Goal: Task Accomplishment & Management: Use online tool/utility

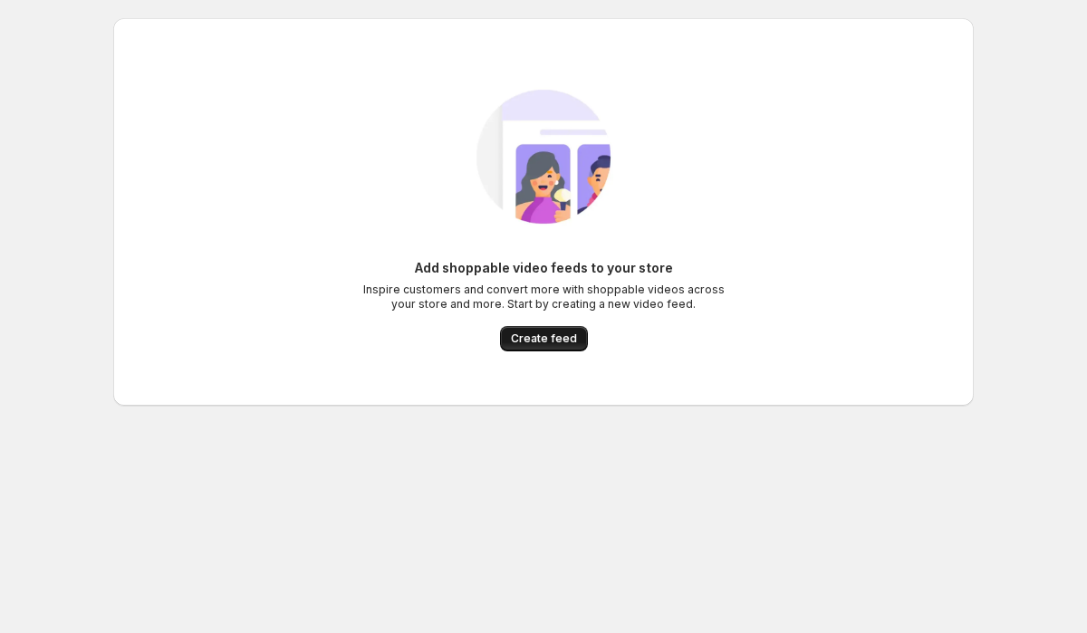
click at [567, 341] on span "Create feed" at bounding box center [544, 338] width 66 height 14
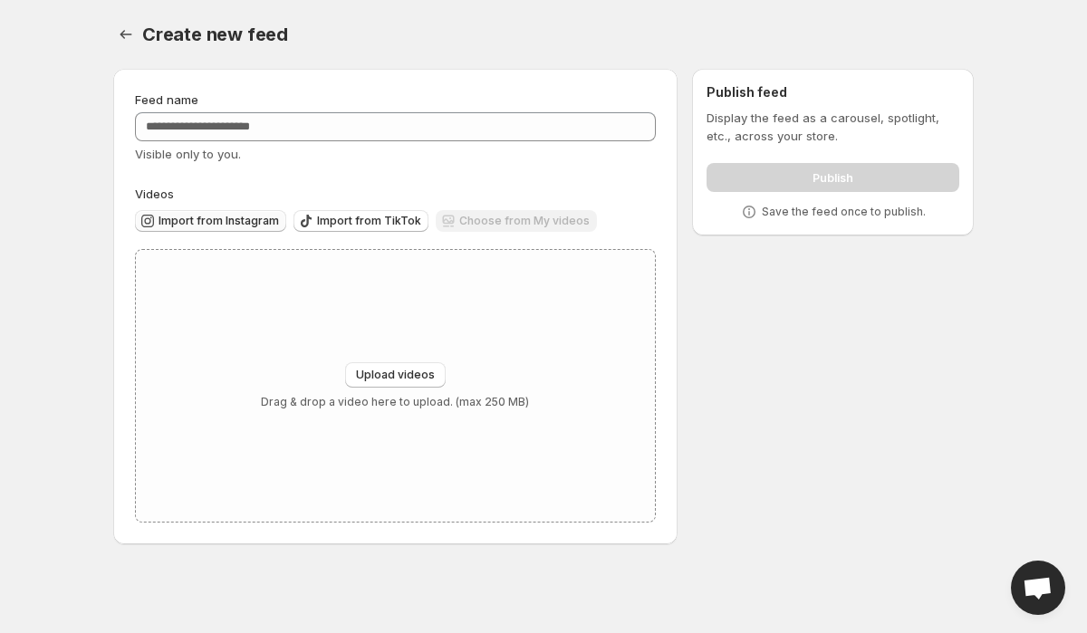
click at [193, 224] on span "Import from Instagram" at bounding box center [218, 221] width 120 height 14
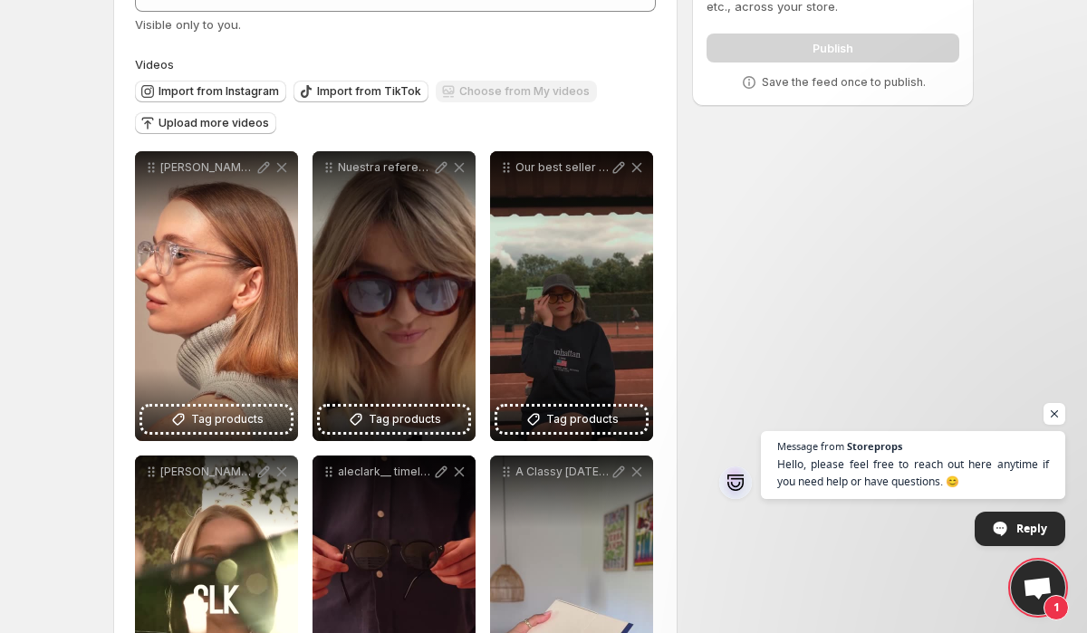
scroll to position [194, 0]
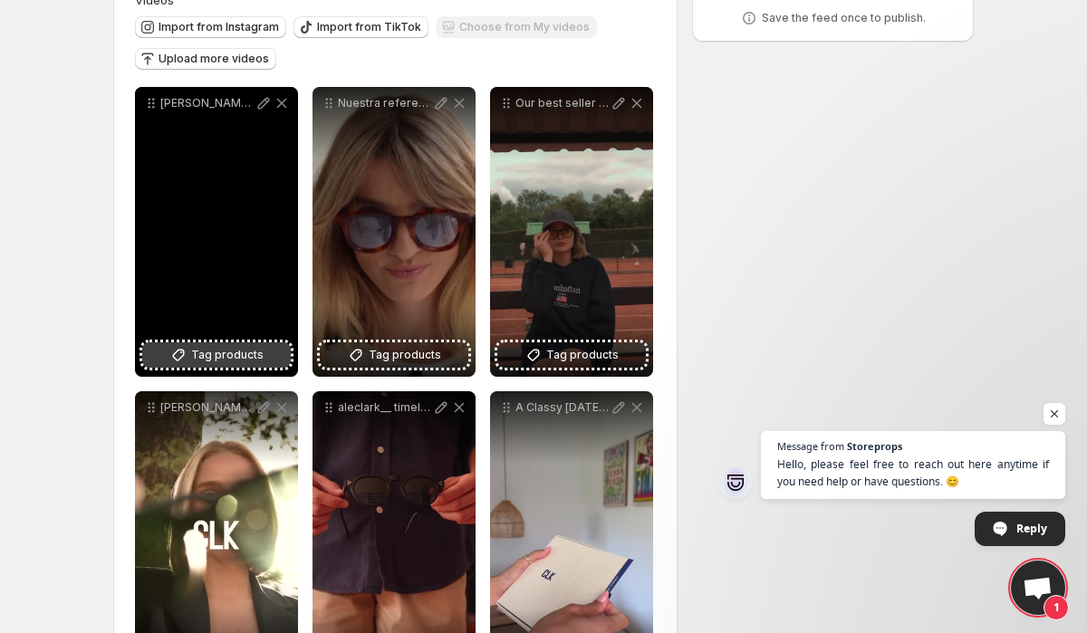
click at [219, 355] on span "Tag products" at bounding box center [227, 355] width 72 height 18
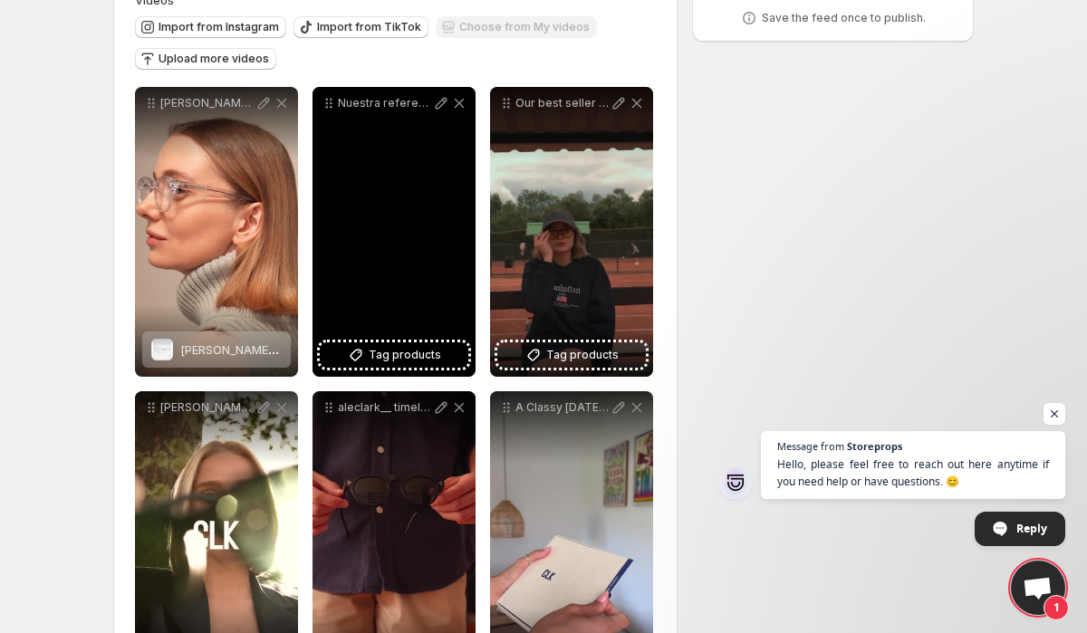
click at [432, 341] on div "Nuestra referencia [PERSON_NAME] est a punto de agotarse nuevamente" at bounding box center [393, 232] width 163 height 290
click at [432, 350] on span "Tag products" at bounding box center [405, 355] width 72 height 18
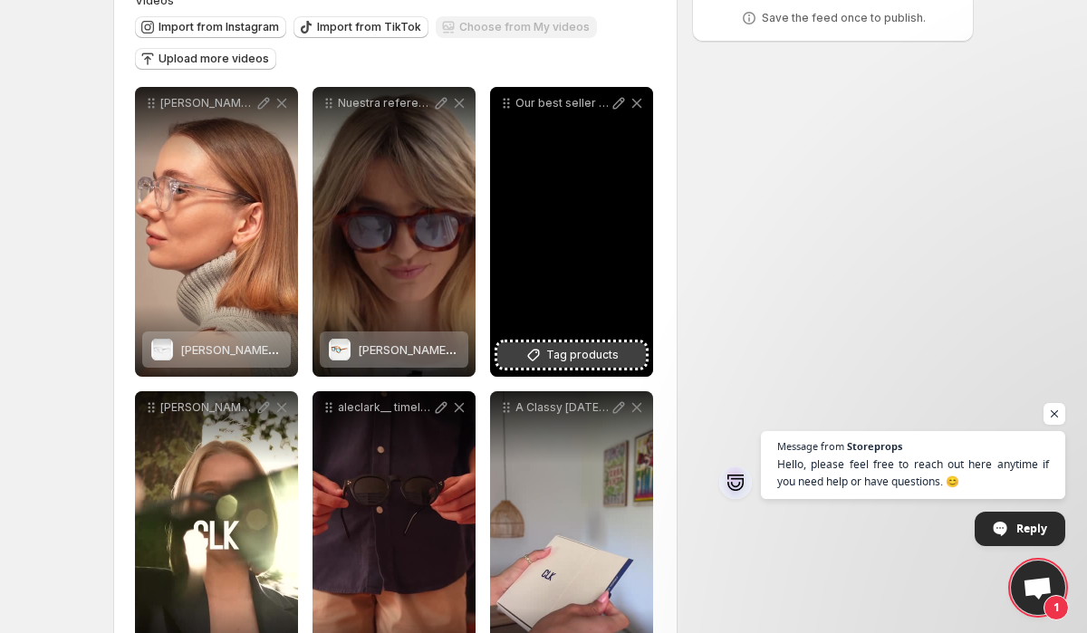
click at [580, 358] on span "Tag products" at bounding box center [582, 355] width 72 height 18
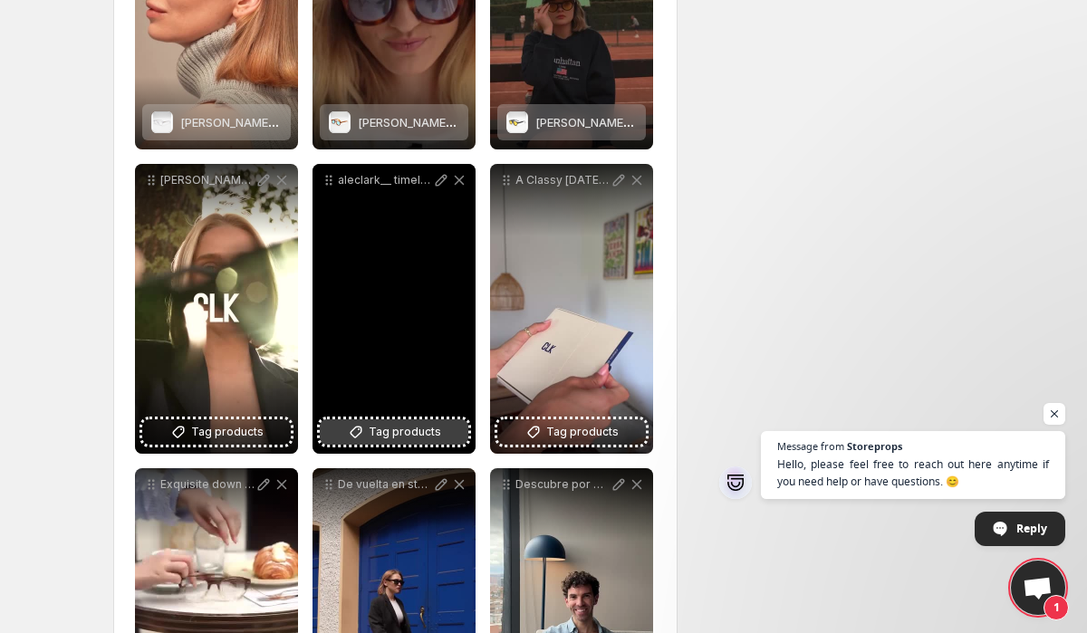
scroll to position [418, 0]
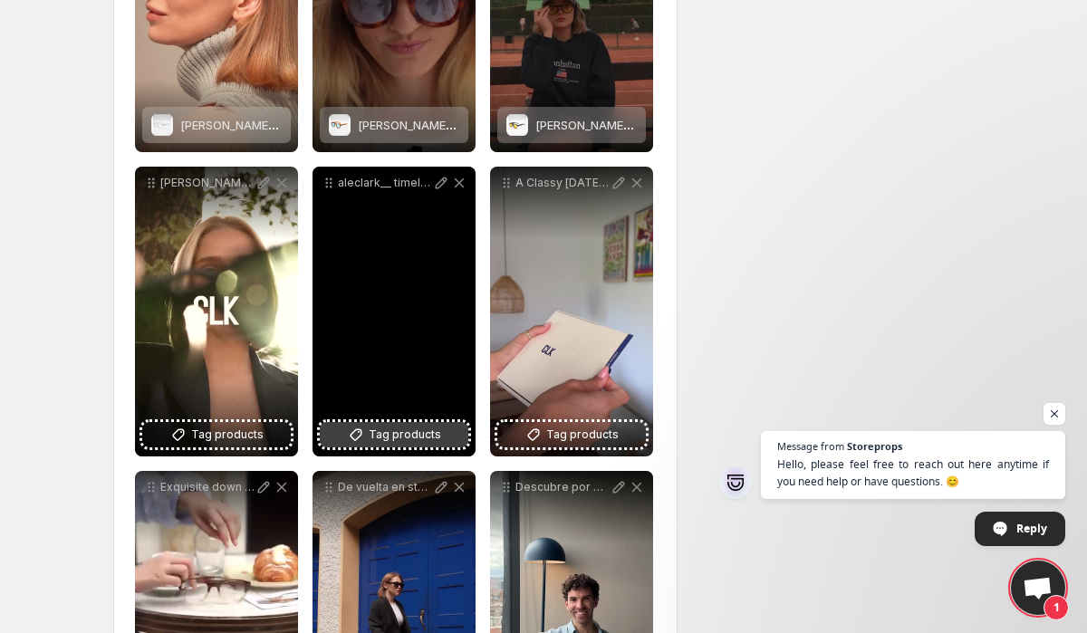
click at [408, 433] on span "Tag products" at bounding box center [405, 435] width 72 height 18
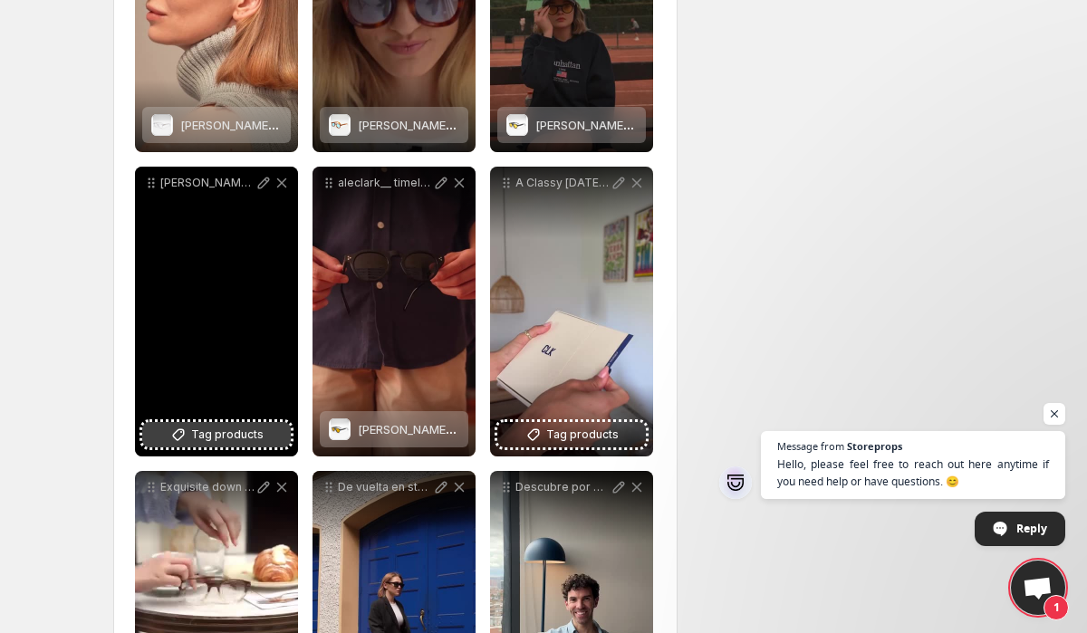
click at [231, 430] on span "Tag products" at bounding box center [227, 435] width 72 height 18
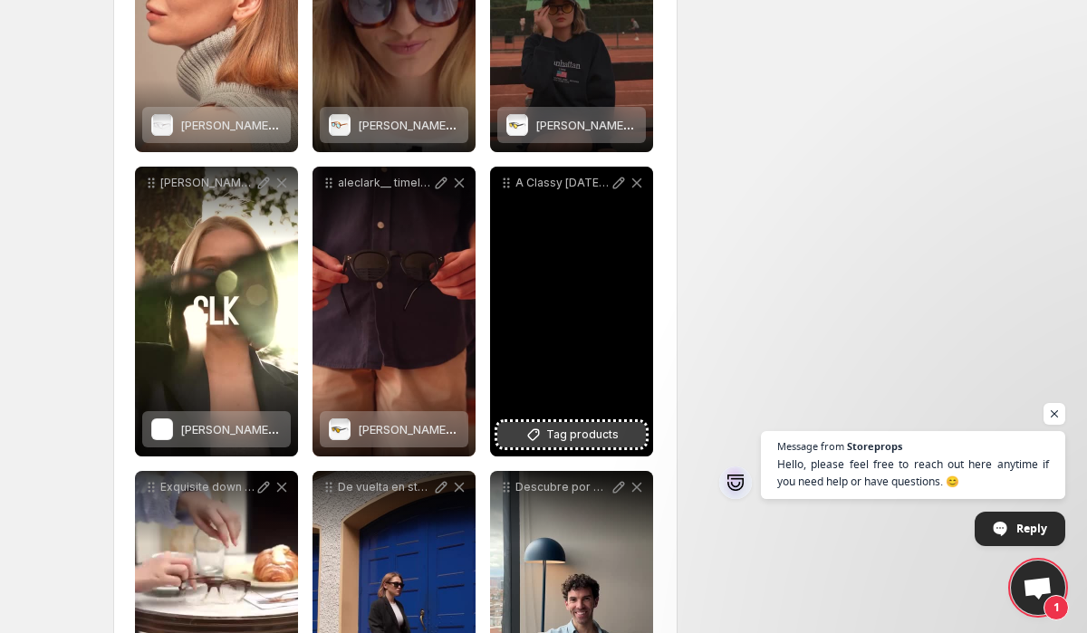
click at [571, 441] on span "Tag products" at bounding box center [582, 435] width 72 height 18
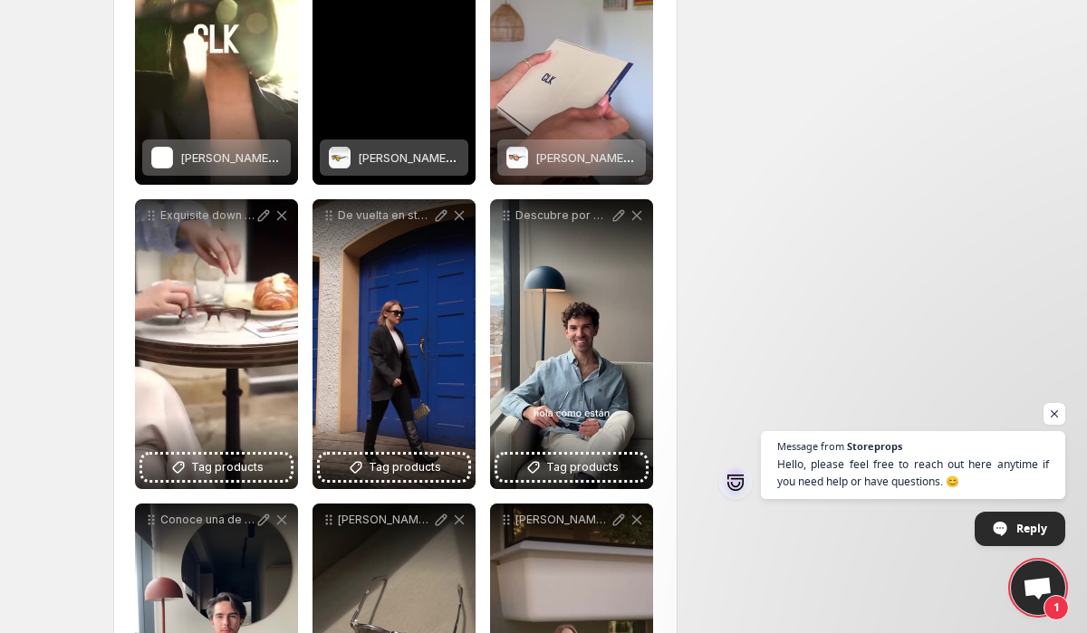
scroll to position [699, 0]
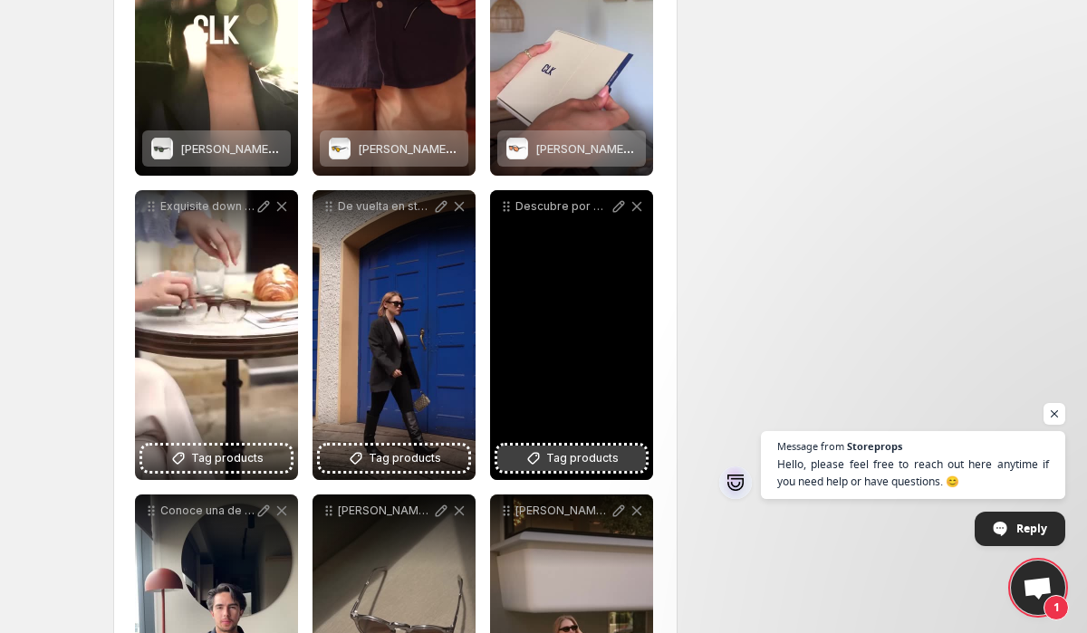
click at [579, 453] on span "Tag products" at bounding box center [582, 458] width 72 height 18
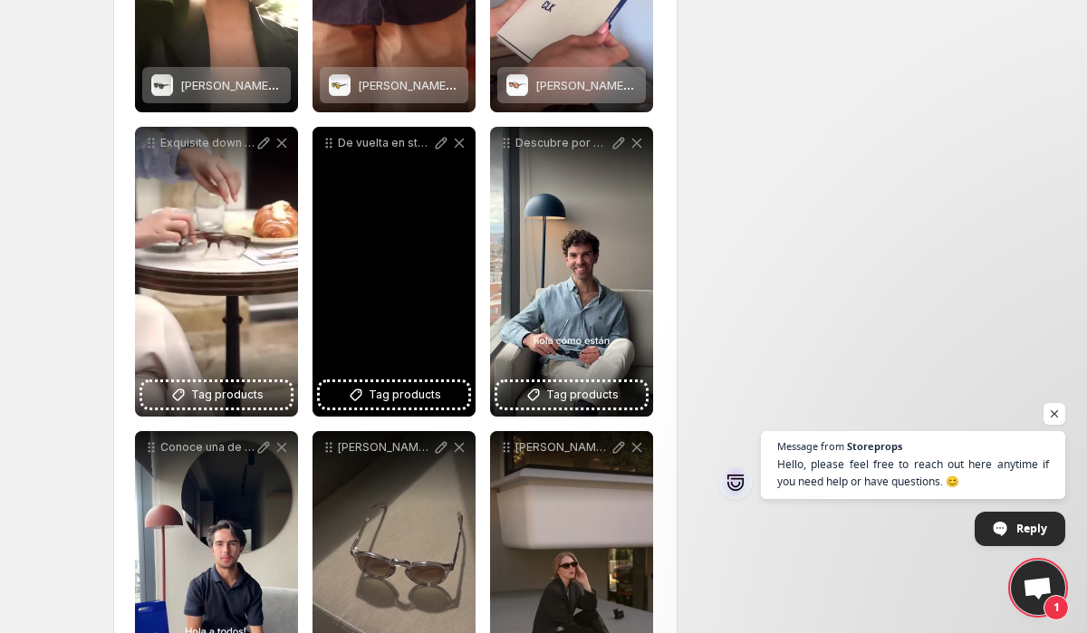
scroll to position [763, 0]
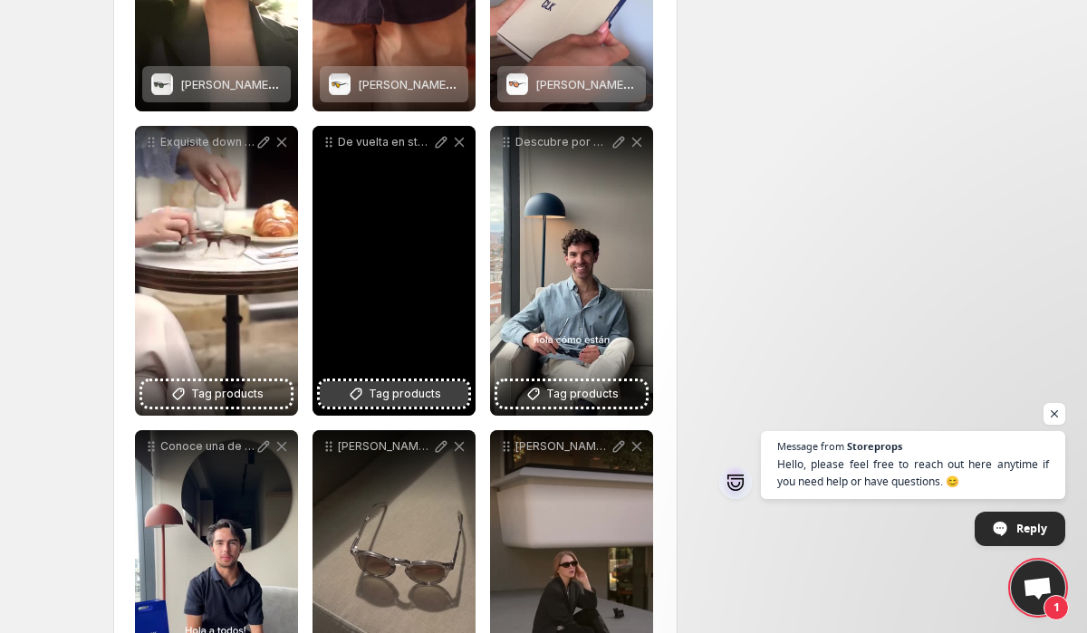
click at [408, 389] on span "Tag products" at bounding box center [405, 394] width 72 height 18
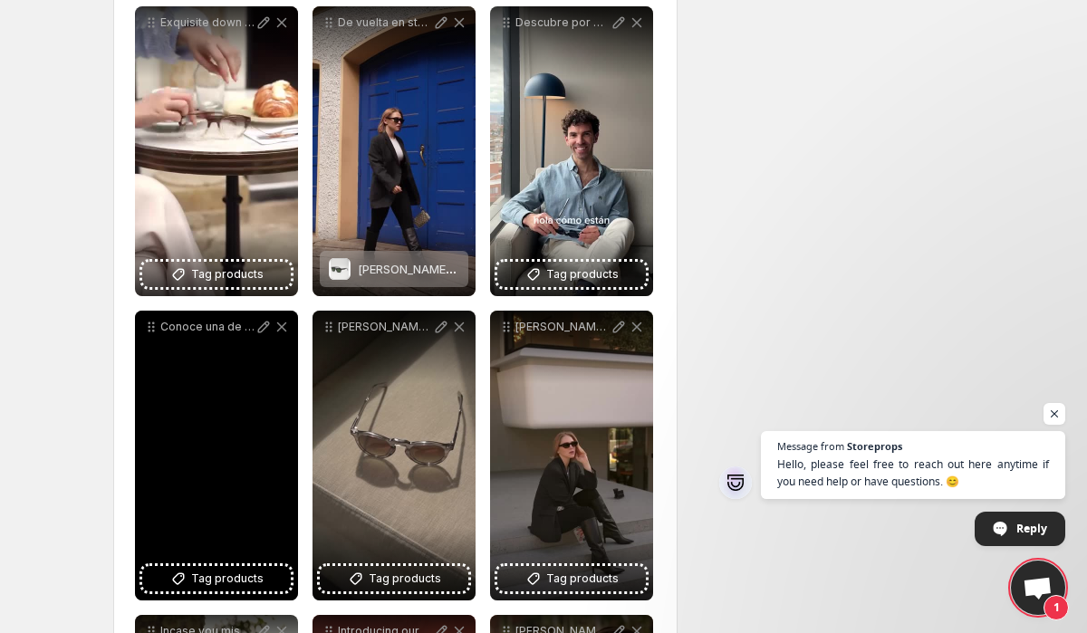
scroll to position [923, 0]
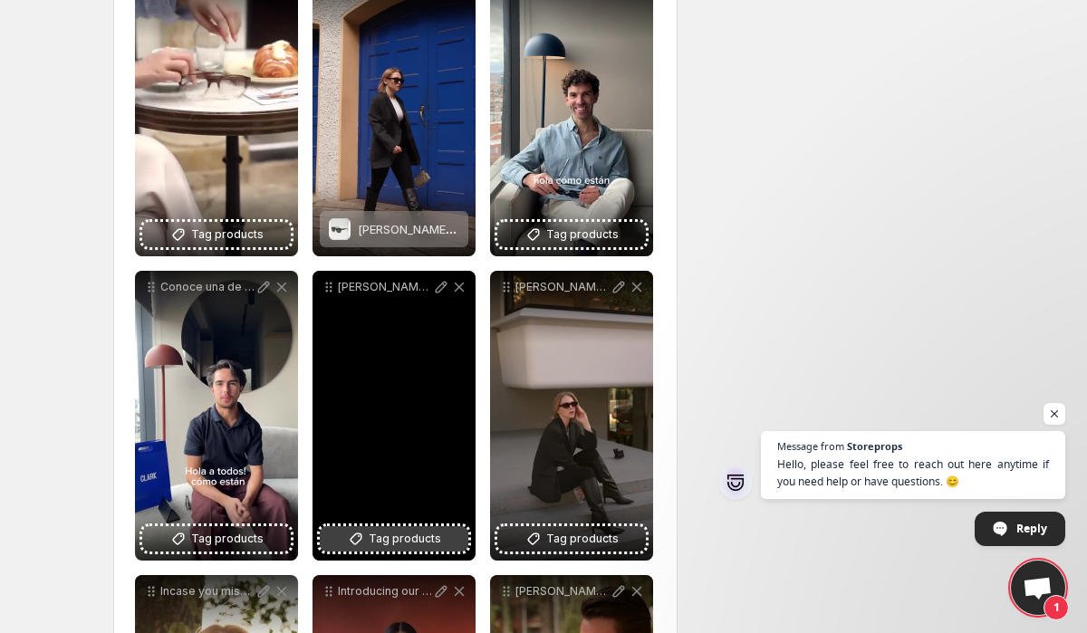
click at [406, 537] on span "Tag products" at bounding box center [405, 539] width 72 height 18
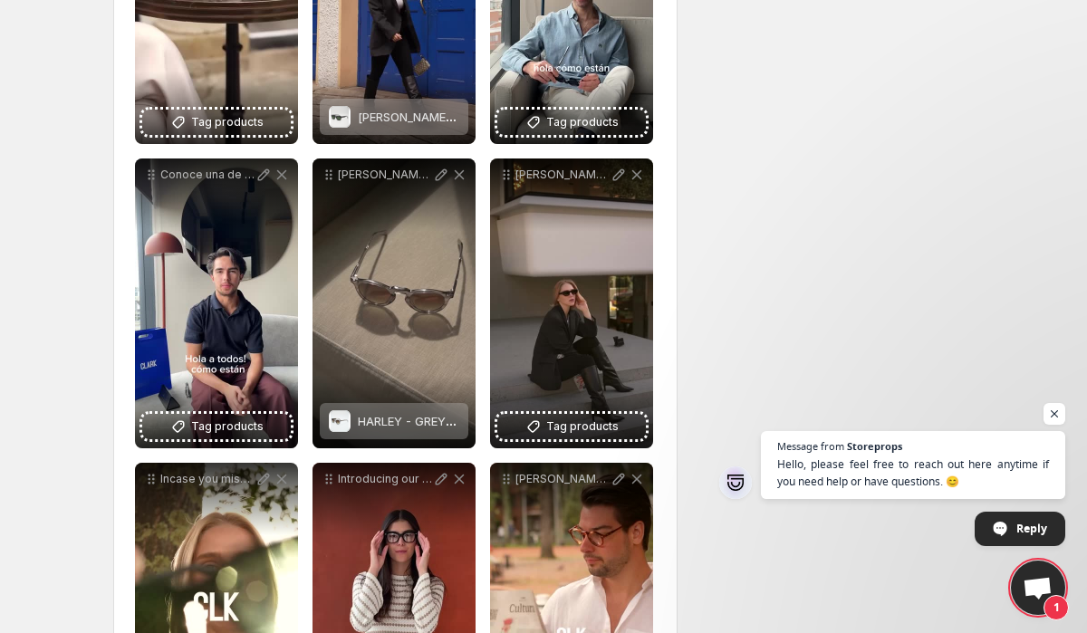
scroll to position [1106, 0]
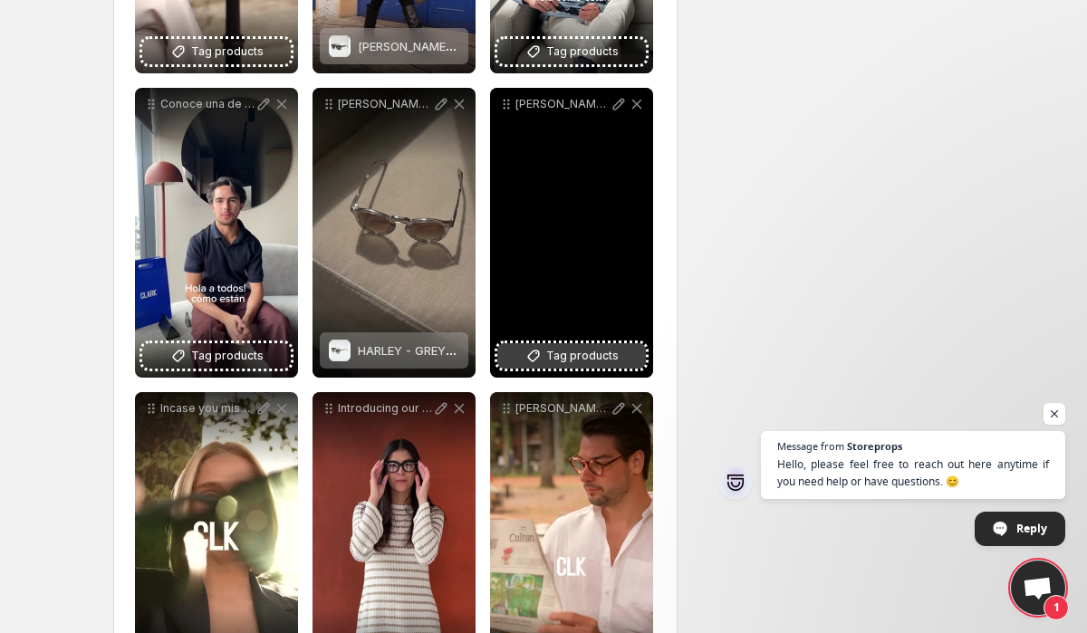
click at [580, 358] on span "Tag products" at bounding box center [582, 356] width 72 height 18
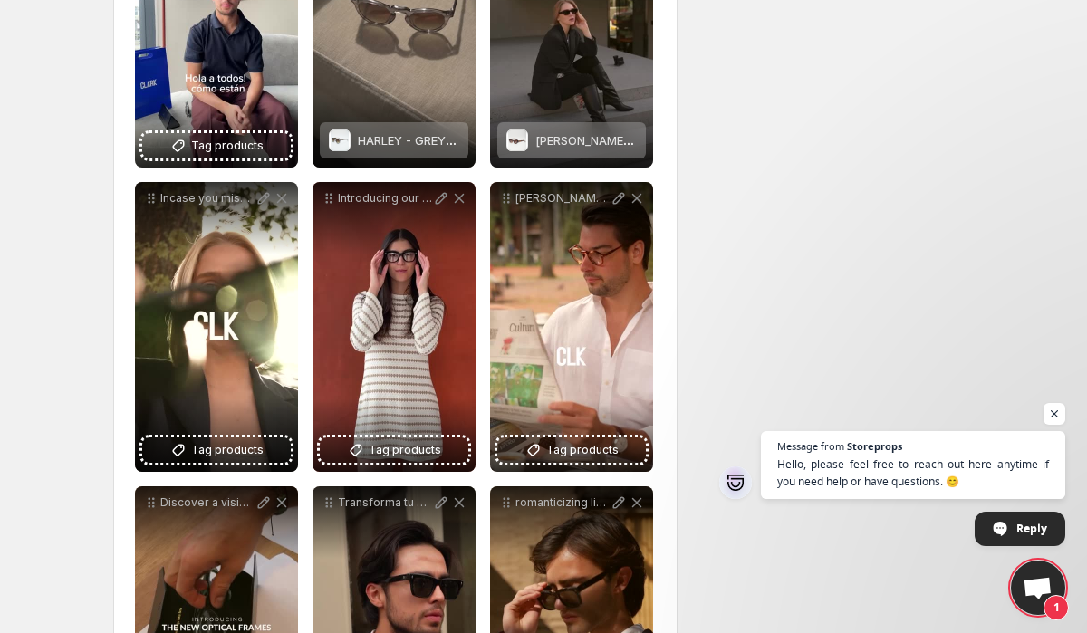
scroll to position [1375, 0]
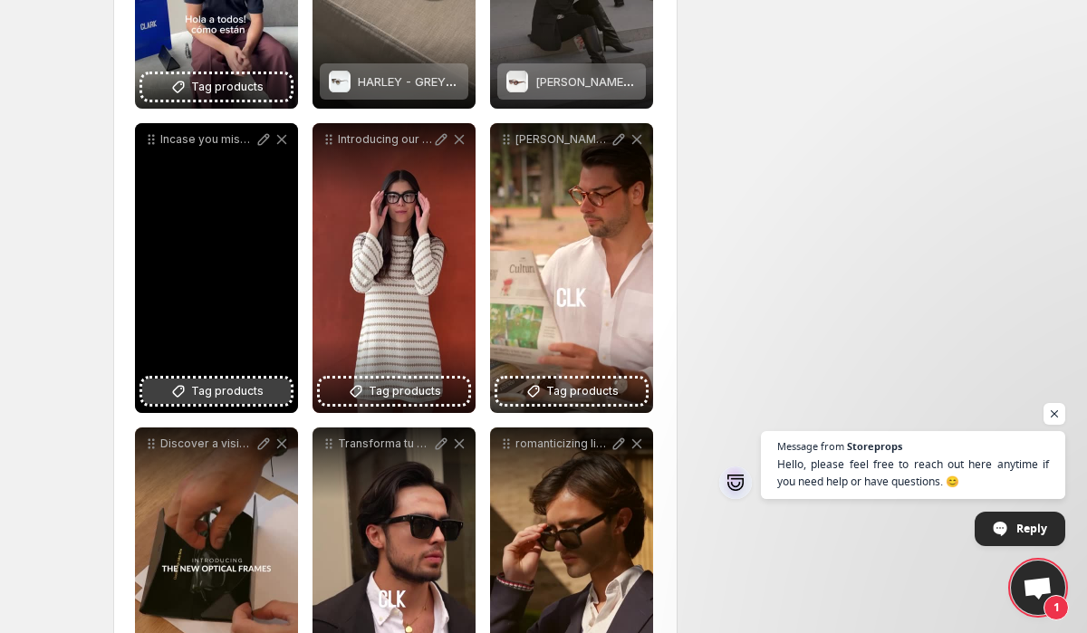
click at [178, 389] on icon at bounding box center [179, 392] width 12 height 12
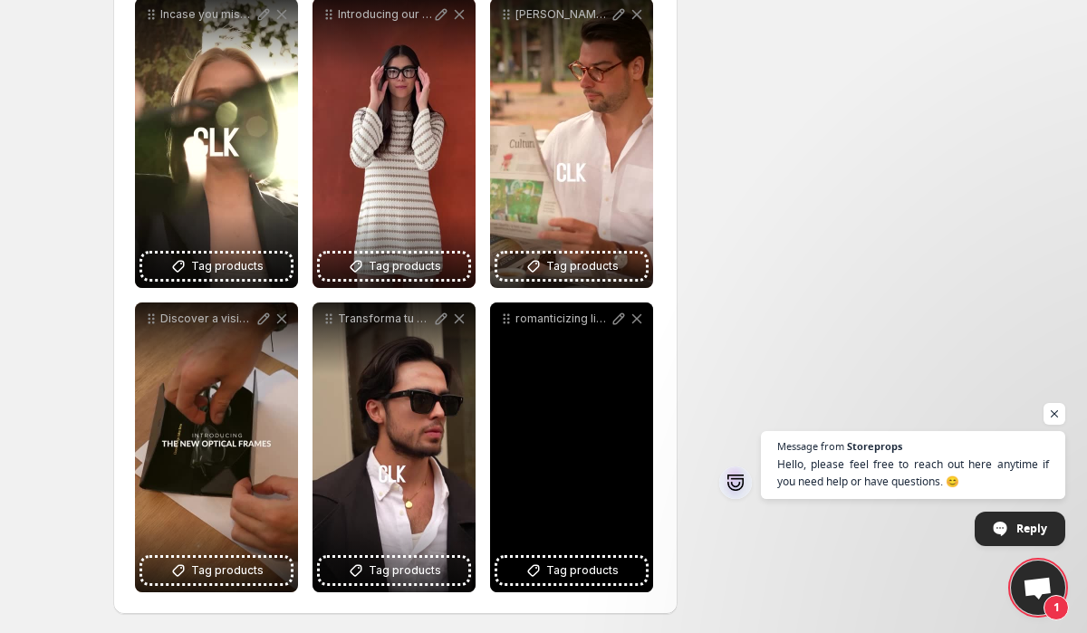
scroll to position [1503, 0]
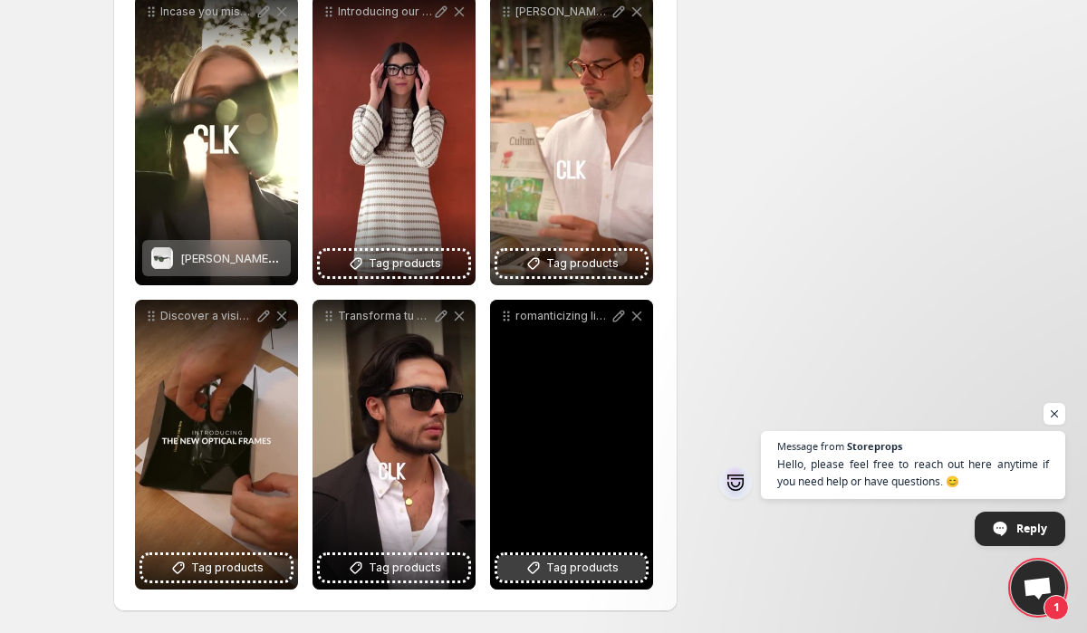
click at [578, 576] on span "Tag products" at bounding box center [582, 568] width 72 height 18
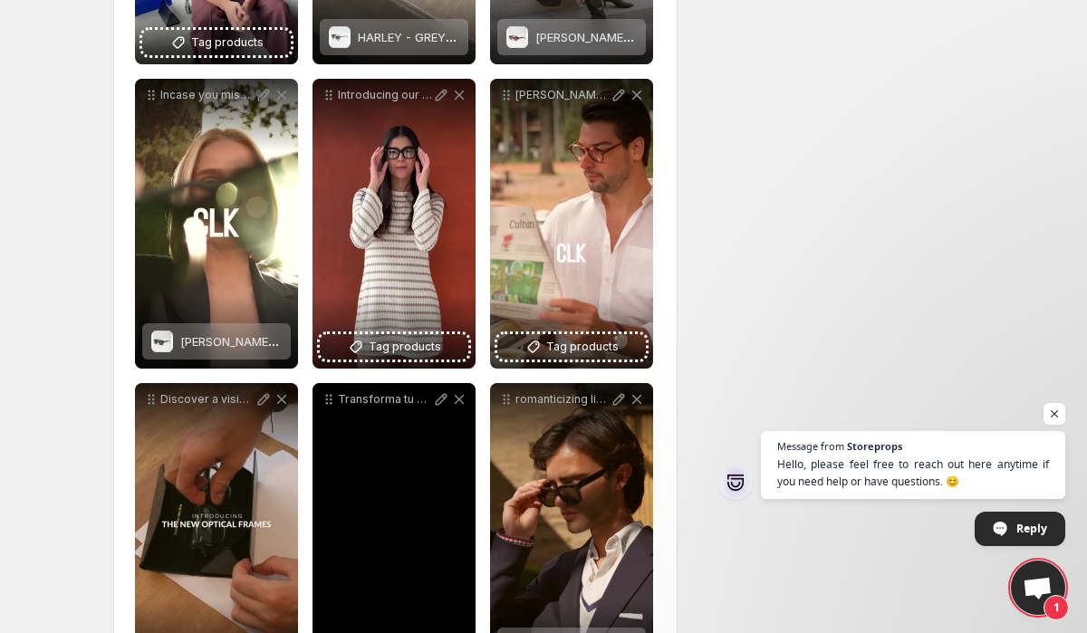
scroll to position [1417, 0]
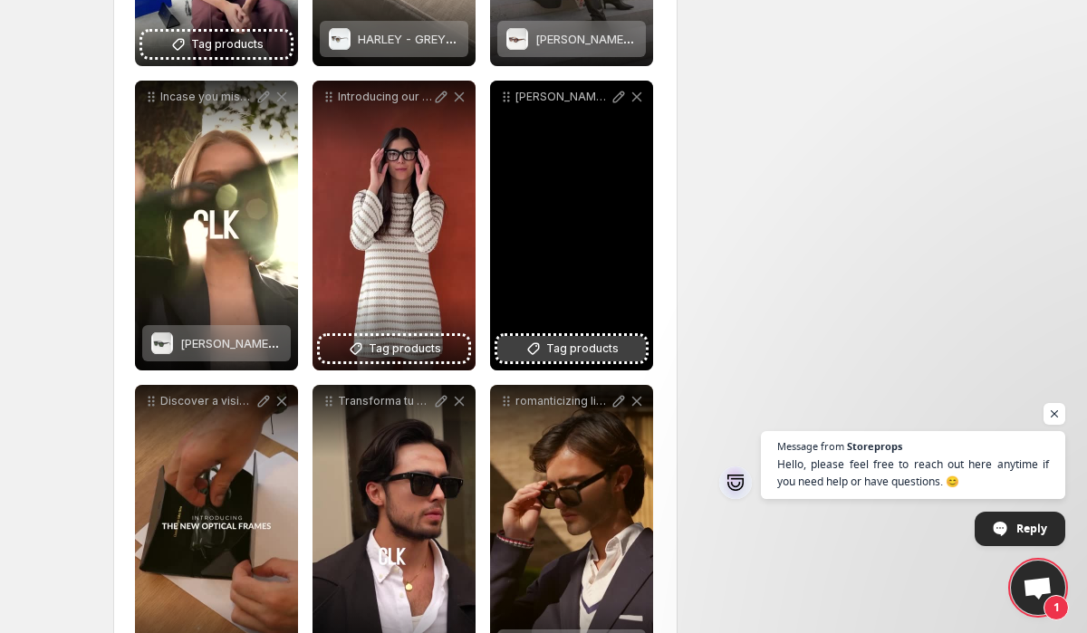
click at [598, 349] on span "Tag products" at bounding box center [582, 349] width 72 height 18
click at [558, 347] on span "2 products tagged" at bounding box center [558, 343] width 105 height 14
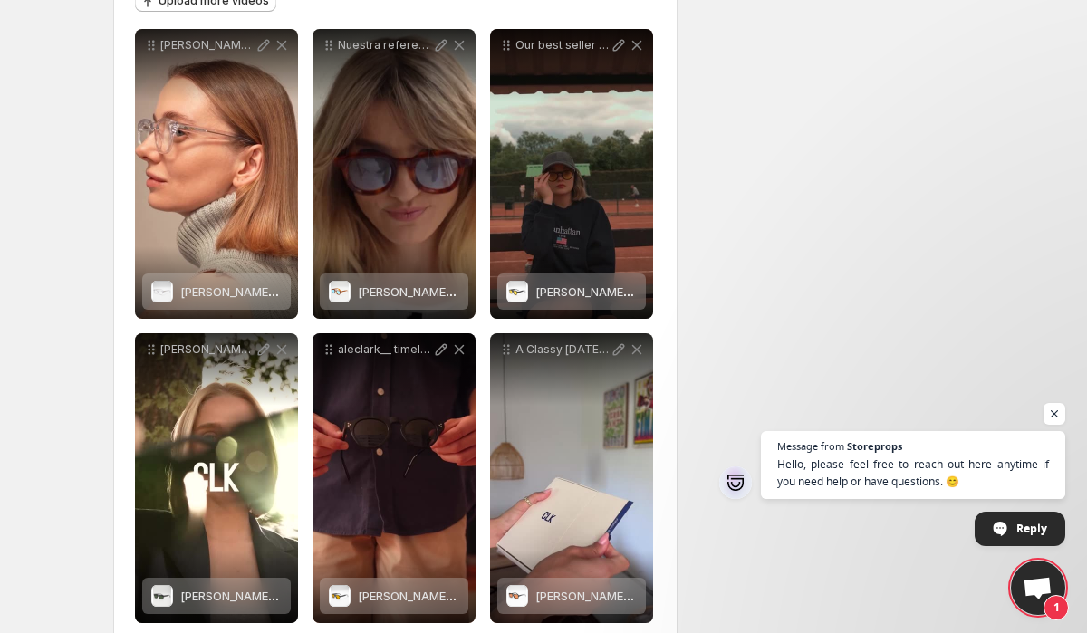
scroll to position [0, 0]
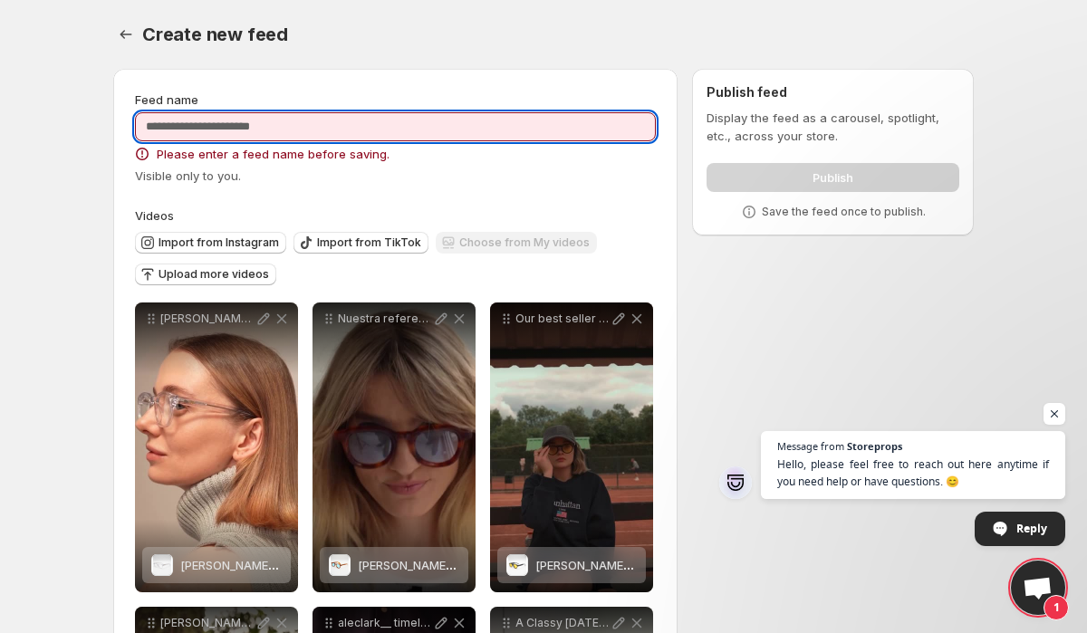
click at [393, 130] on input "Feed name" at bounding box center [395, 126] width 521 height 29
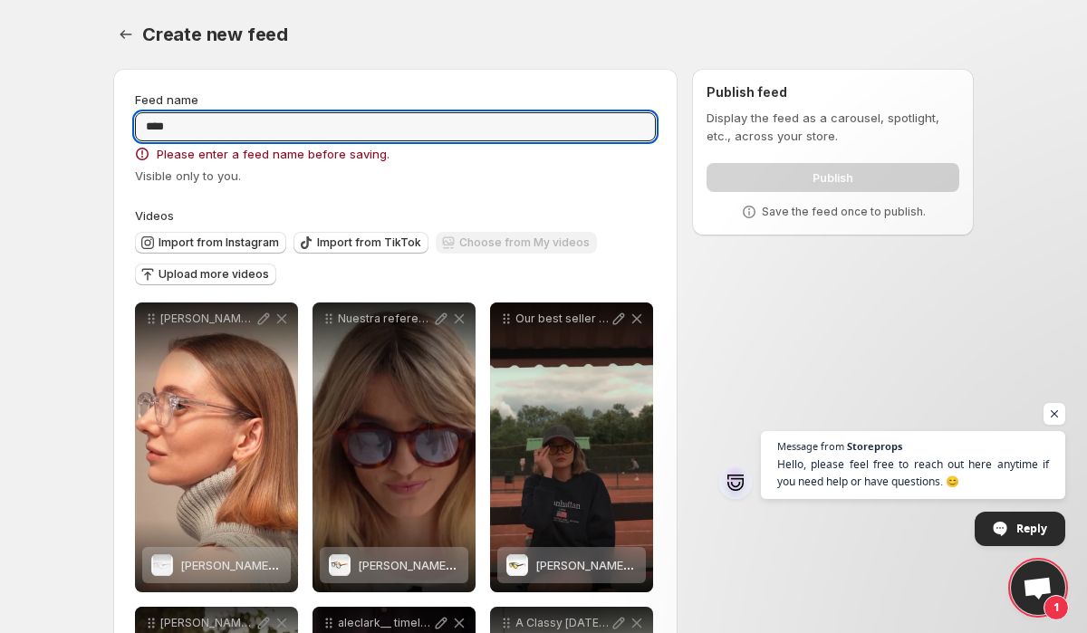
type input "****"
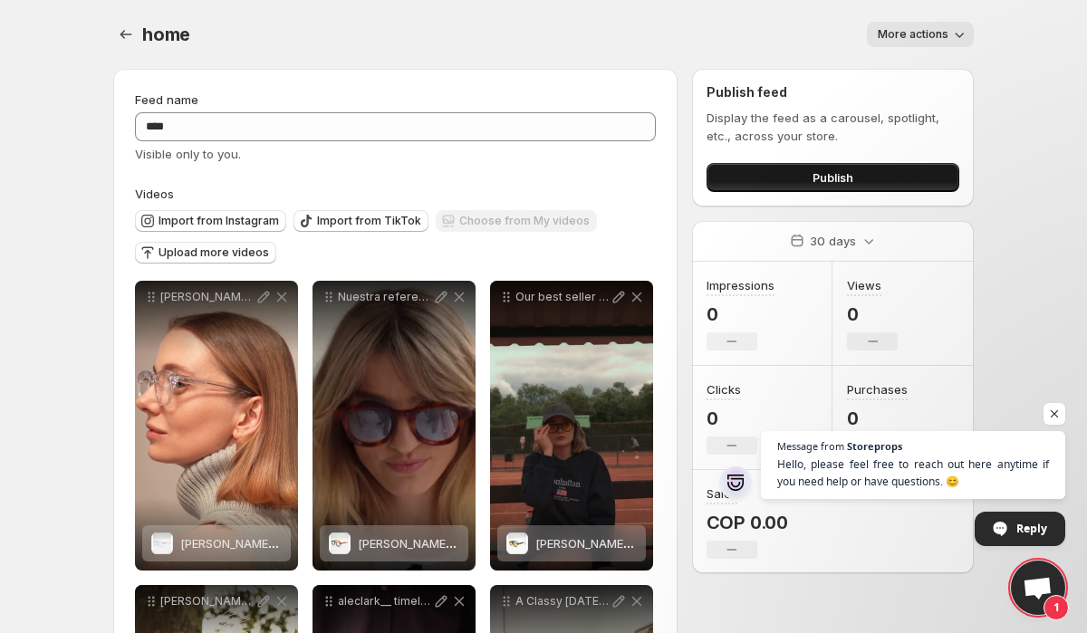
click at [889, 176] on button "Publish" at bounding box center [832, 177] width 253 height 29
click at [778, 170] on button "Publish" at bounding box center [832, 177] width 253 height 29
click at [942, 23] on button "More actions" at bounding box center [920, 34] width 107 height 25
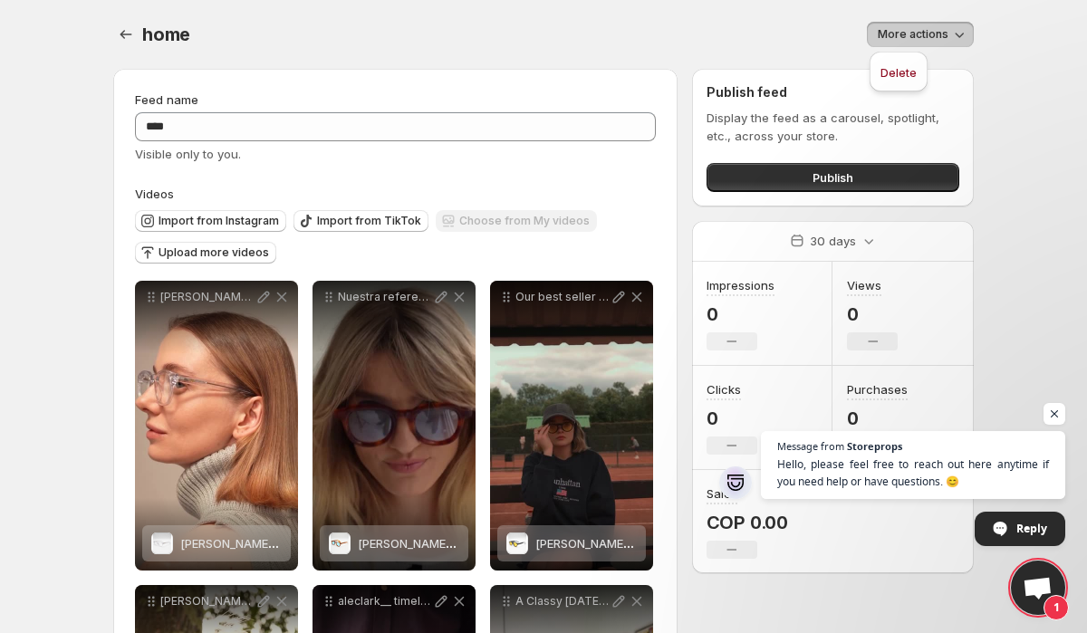
click at [672, 34] on div "More actions" at bounding box center [593, 34] width 762 height 25
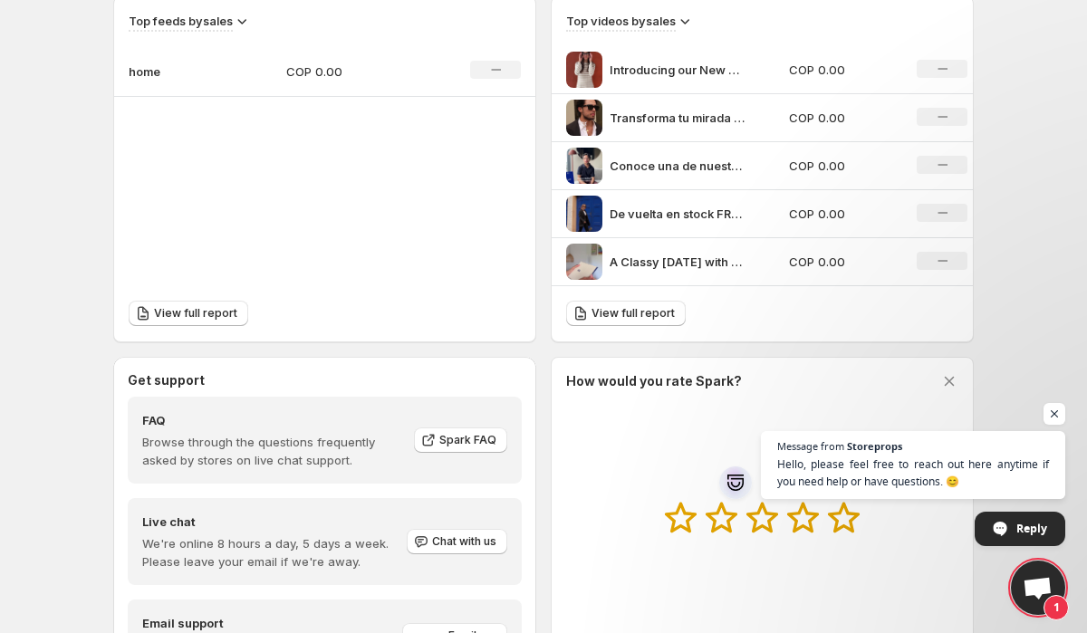
scroll to position [755, 0]
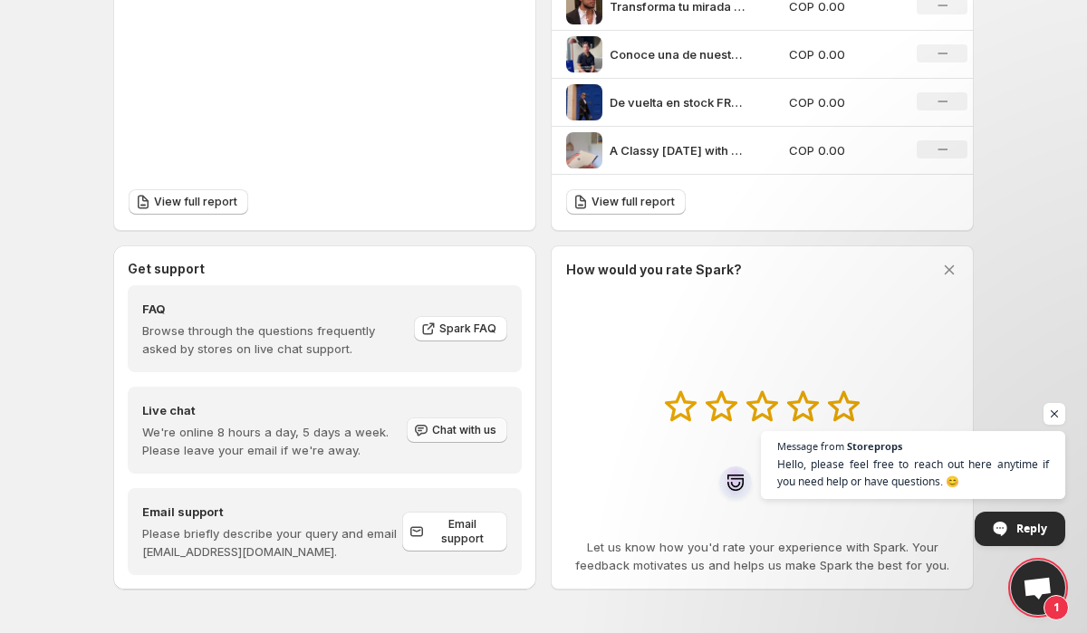
click at [485, 431] on span "Chat with us" at bounding box center [464, 430] width 64 height 14
click at [473, 431] on span "Chat with us" at bounding box center [464, 430] width 64 height 14
click at [1004, 475] on span "Hello, please feel free to reach out here anytime if you need help or have ques…" at bounding box center [913, 473] width 276 height 35
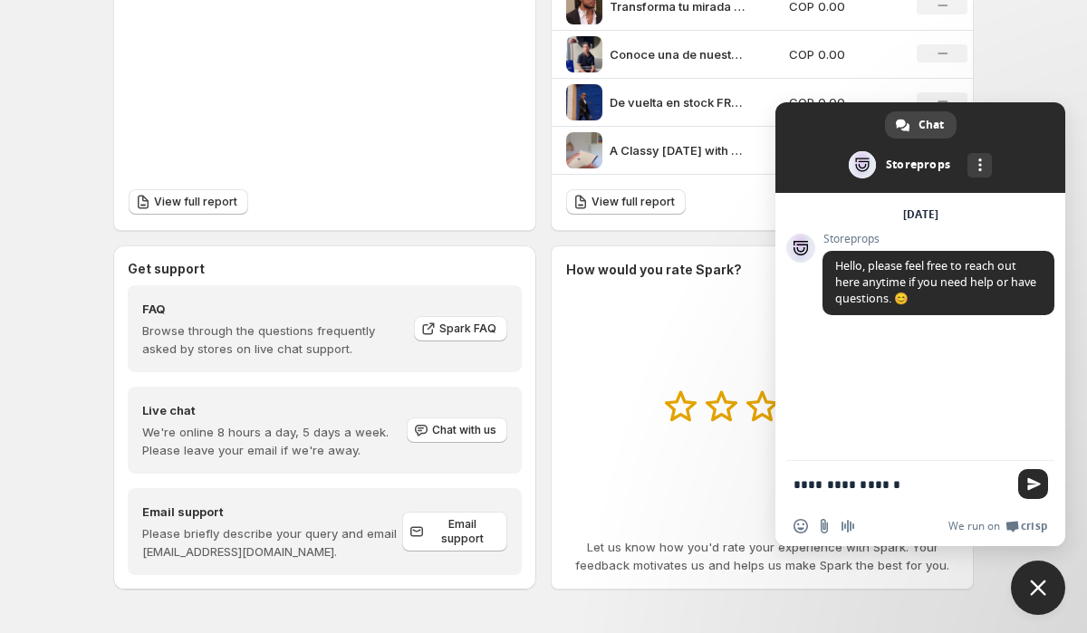
type textarea "**********"
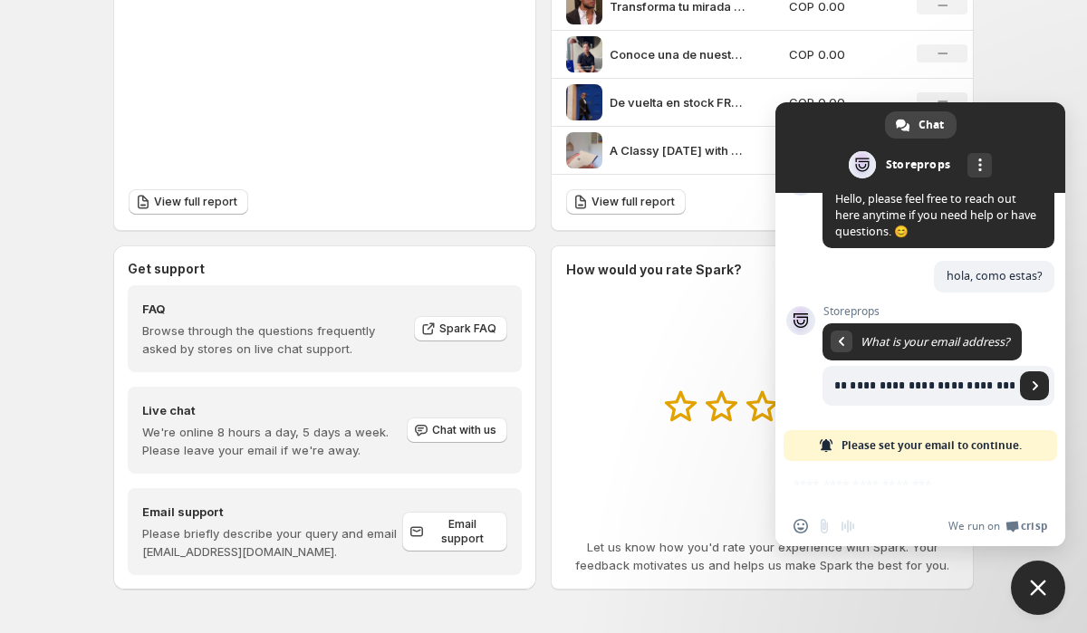
scroll to position [0, 254]
type input "**********"
click at [1037, 381] on span "Send" at bounding box center [1035, 385] width 9 height 9
click at [888, 351] on span "What is your email address?" at bounding box center [921, 341] width 199 height 37
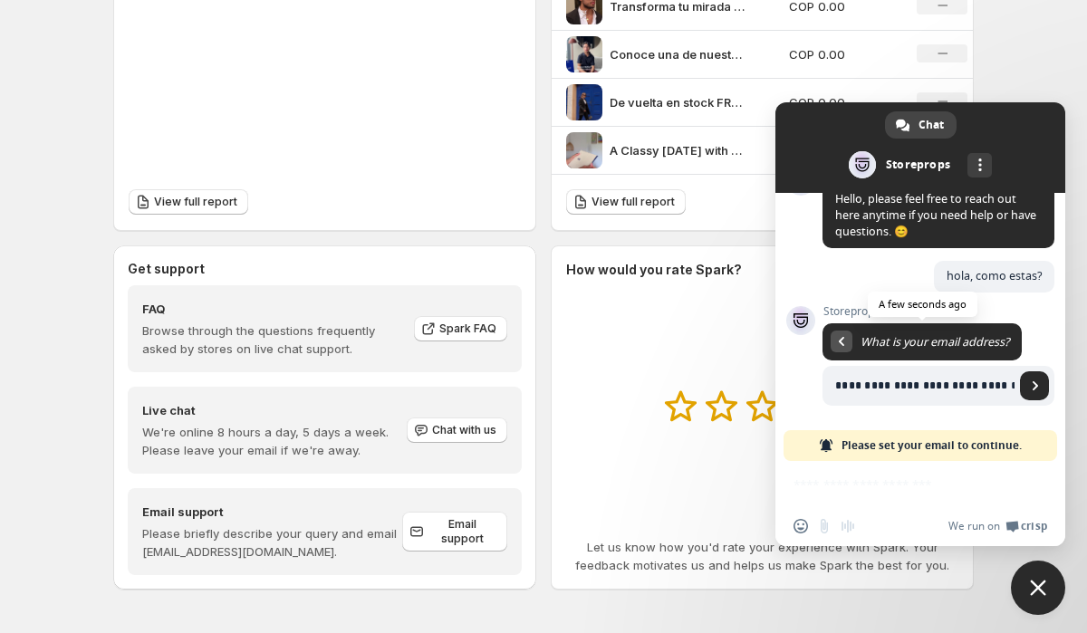
click at [833, 341] on div "Return to message" at bounding box center [841, 342] width 22 height 22
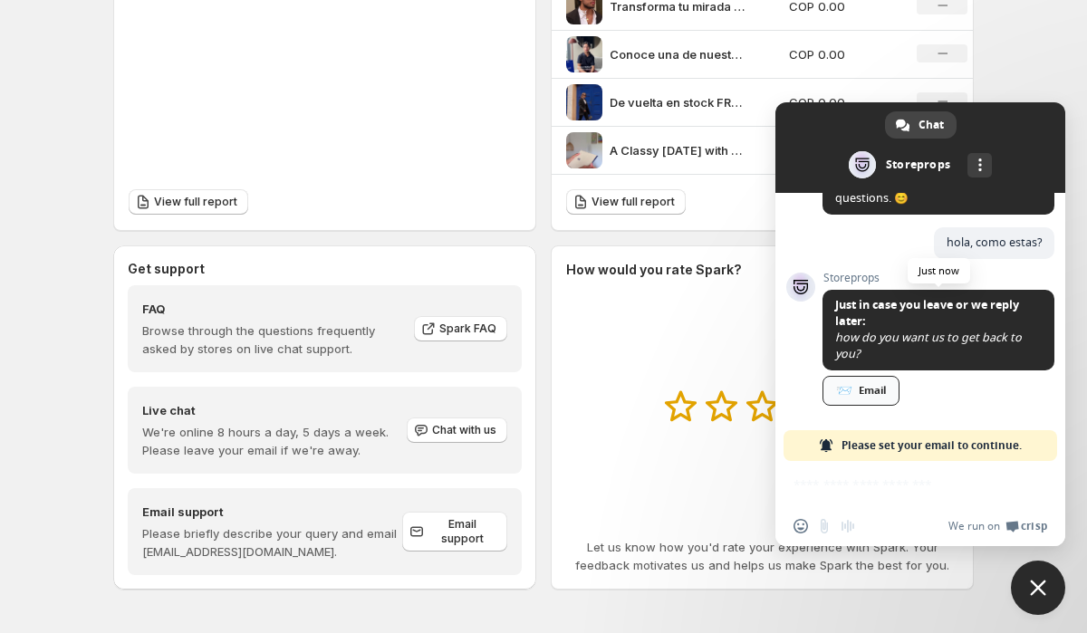
click at [867, 398] on div "📨 Email" at bounding box center [860, 391] width 77 height 30
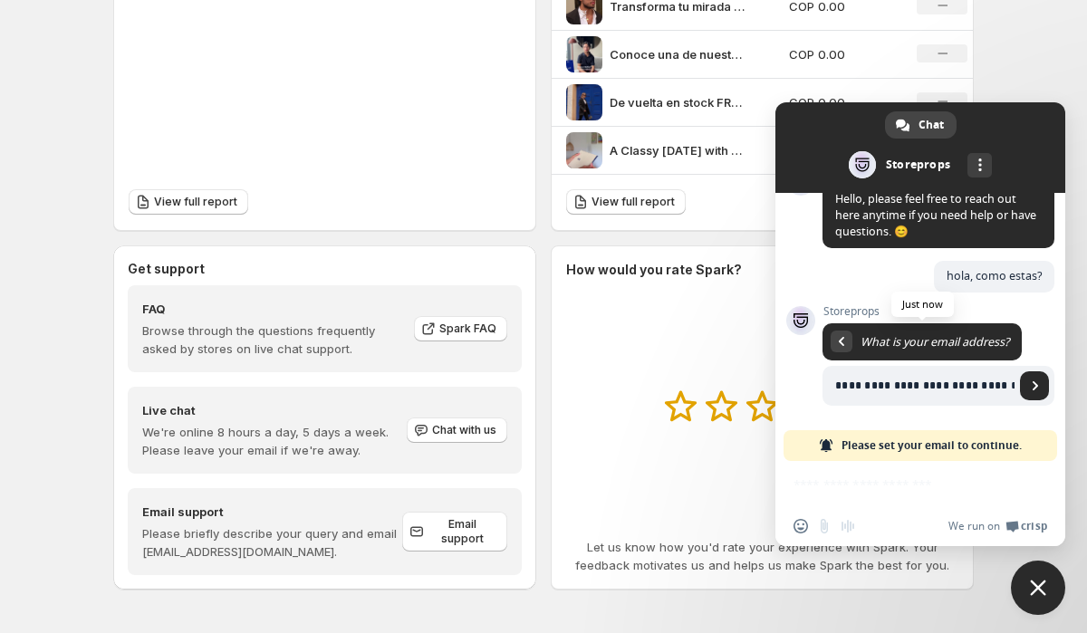
scroll to position [0, 254]
click at [917, 382] on input "**********" at bounding box center [918, 386] width 192 height 40
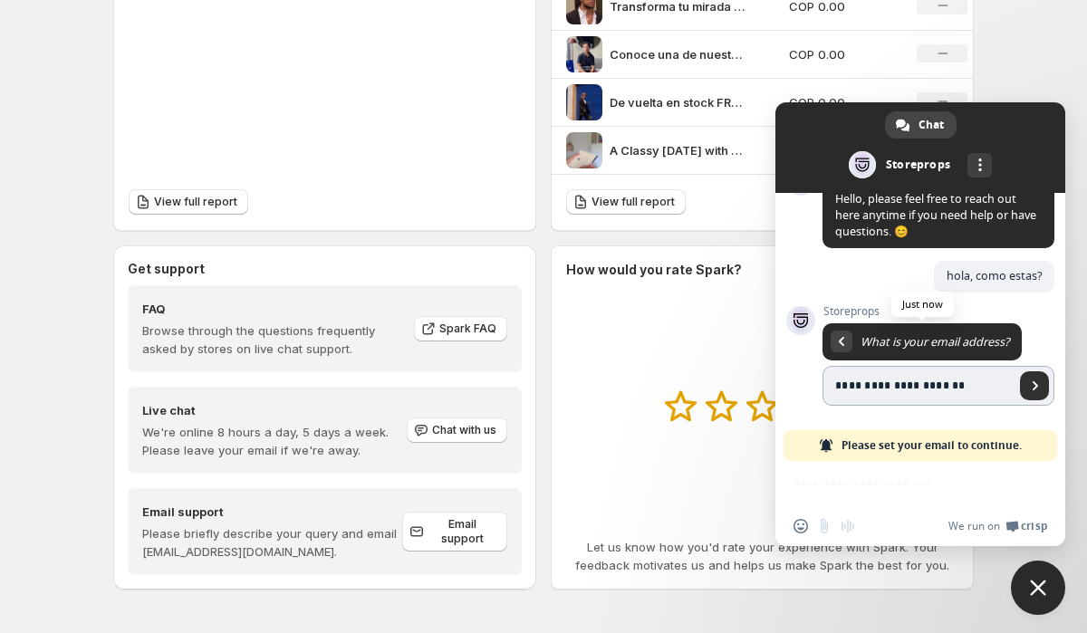
type input "**********"
click at [1035, 393] on span "Send" at bounding box center [1034, 385] width 29 height 29
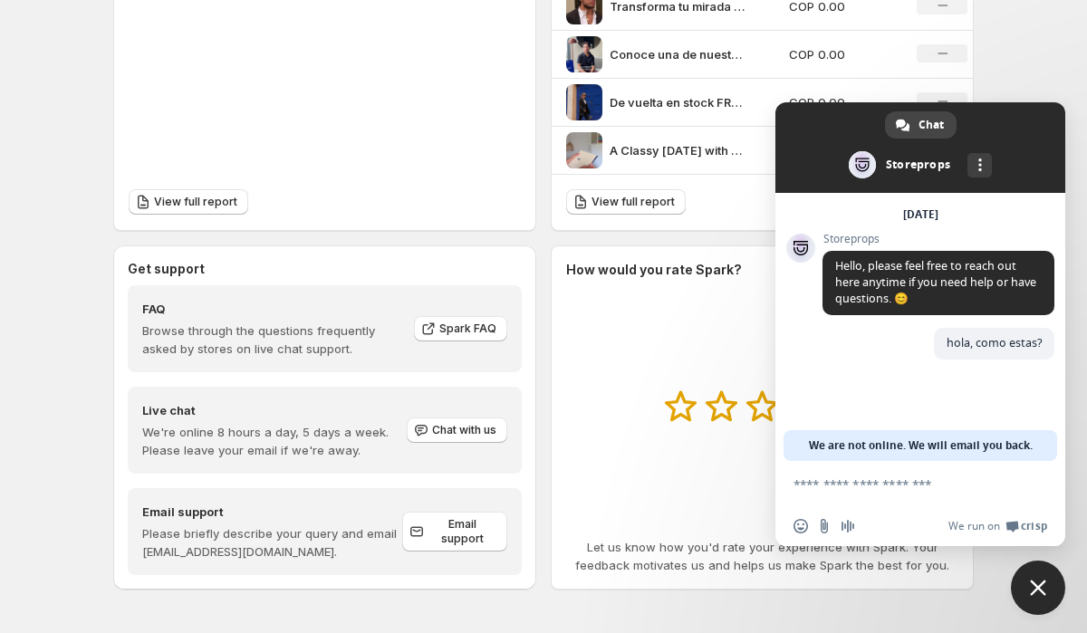
click at [884, 479] on textarea "Compose your message..." at bounding box center [900, 484] width 214 height 16
click at [1010, 120] on span at bounding box center [920, 147] width 290 height 91
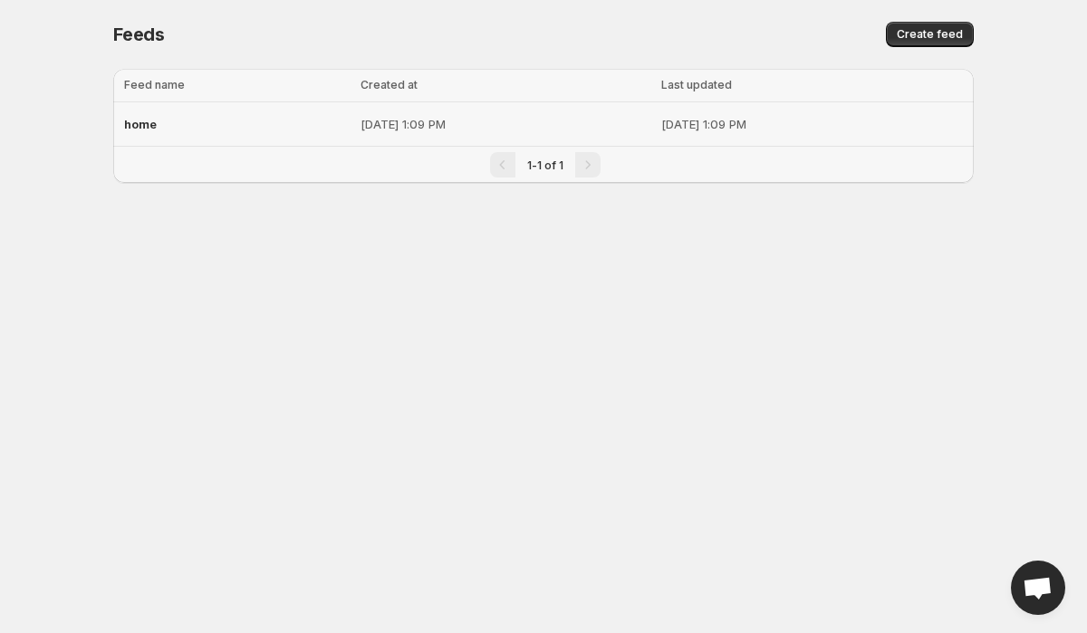
click at [705, 134] on td "[DATE] 1:09 PM" at bounding box center [815, 124] width 318 height 44
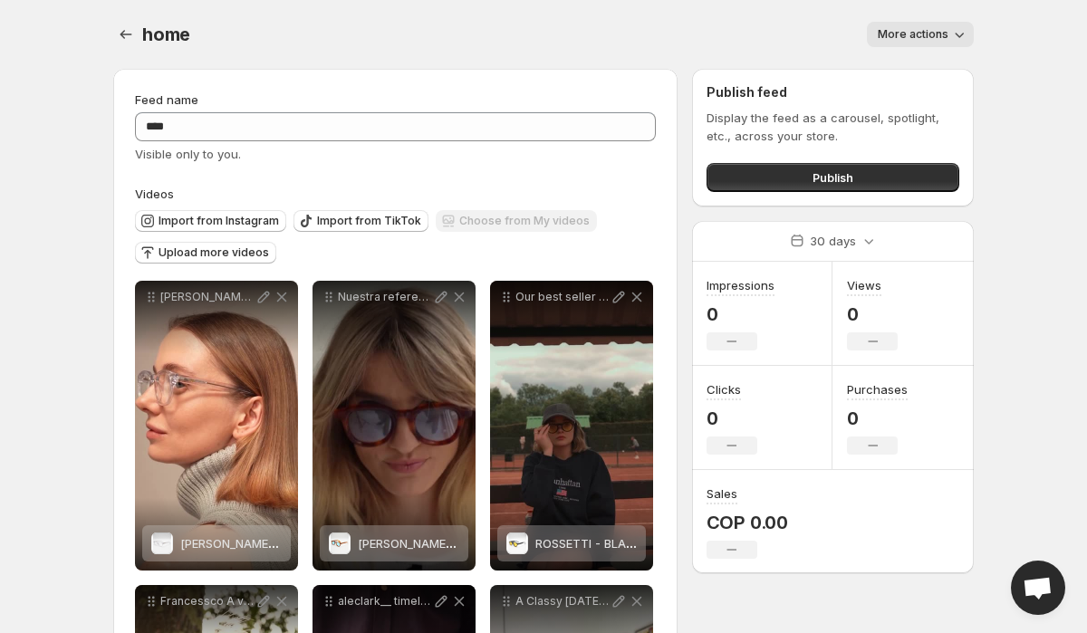
click at [910, 40] on span "More actions" at bounding box center [913, 34] width 71 height 14
click at [763, 34] on div "More actions" at bounding box center [593, 34] width 762 height 25
click at [820, 178] on span "Publish" at bounding box center [832, 177] width 41 height 18
